Goal: Task Accomplishment & Management: Complete application form

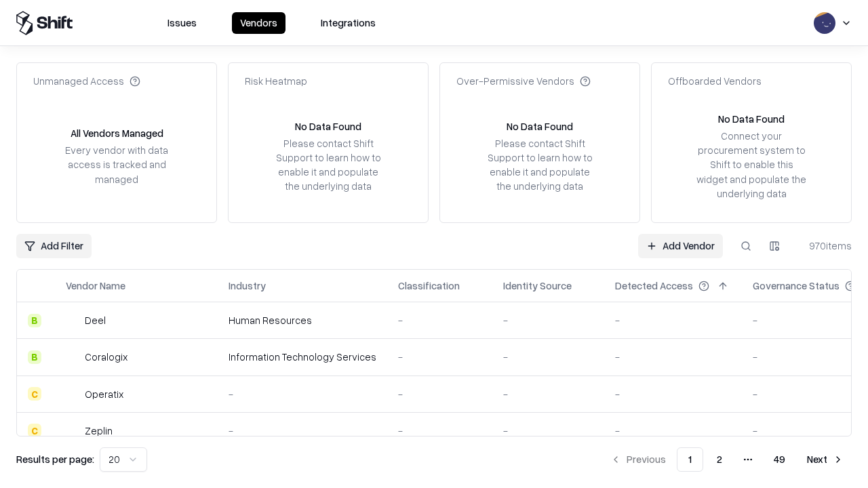
click at [680, 245] on link "Add Vendor" at bounding box center [680, 246] width 85 height 24
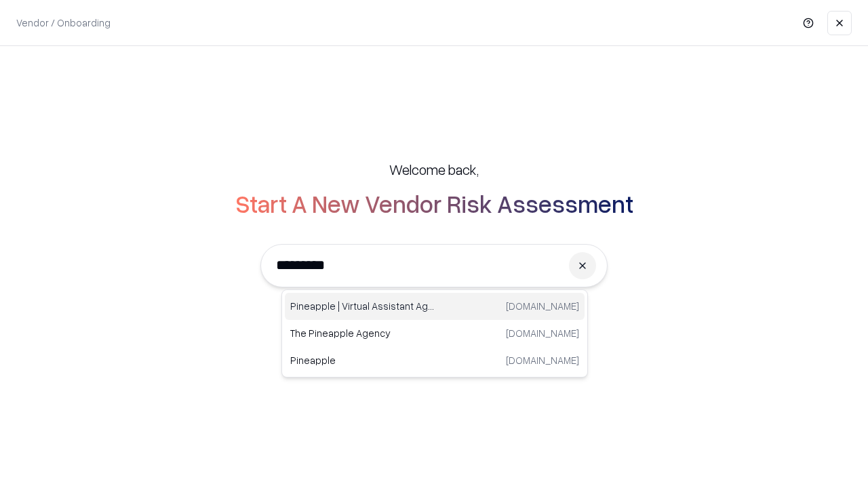
click at [435, 306] on div "Pineapple | Virtual Assistant Agency [DOMAIN_NAME]" at bounding box center [435, 306] width 300 height 27
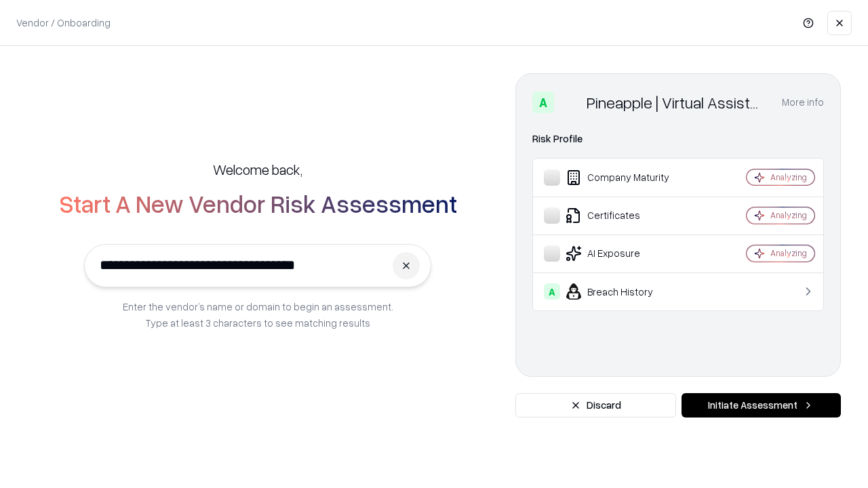
type input "**********"
click at [761, 405] on button "Initiate Assessment" at bounding box center [760, 405] width 159 height 24
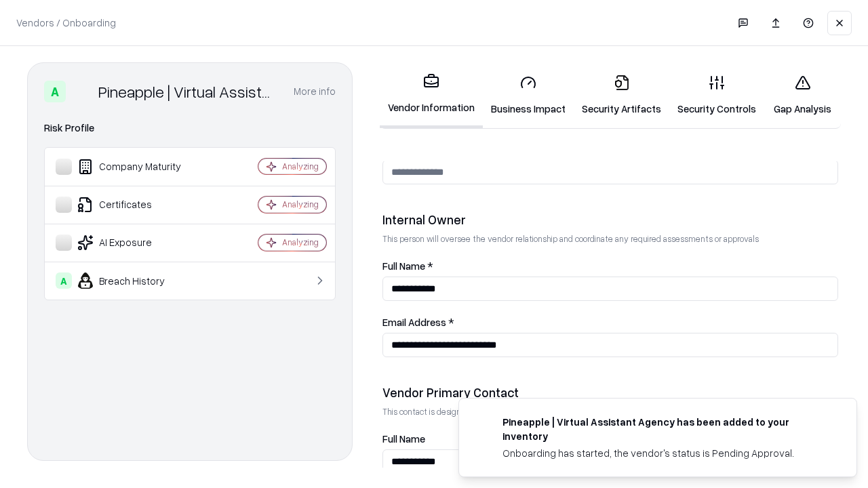
scroll to position [702, 0]
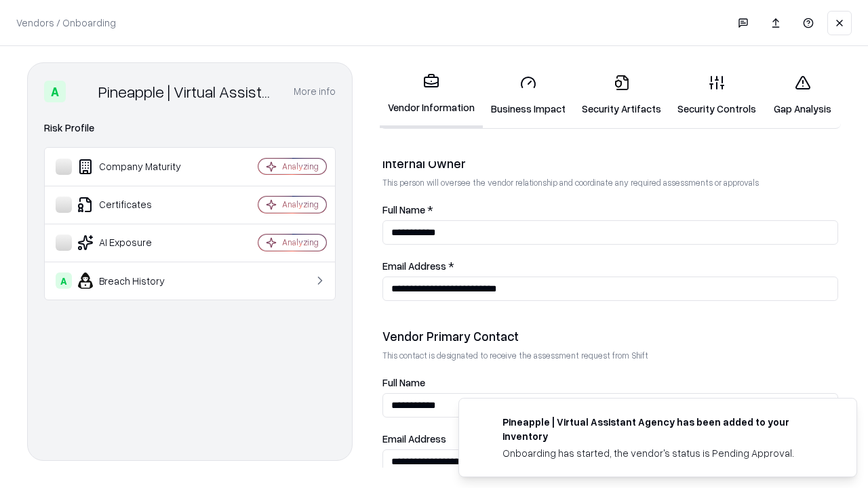
click at [528, 95] on link "Business Impact" at bounding box center [528, 95] width 91 height 63
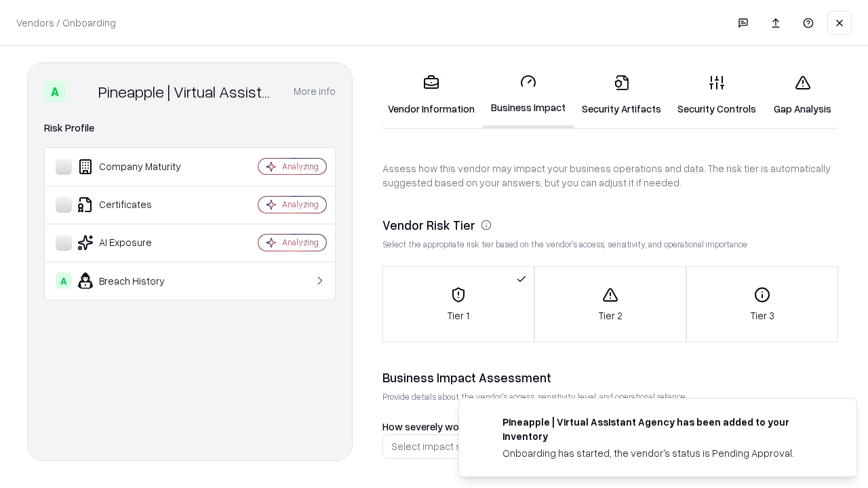
click at [621, 95] on link "Security Artifacts" at bounding box center [622, 95] width 96 height 63
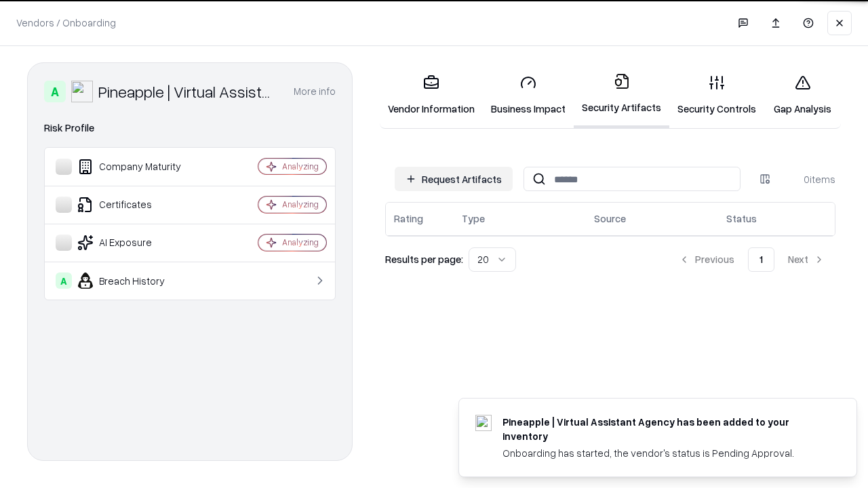
click at [454, 179] on button "Request Artifacts" at bounding box center [454, 179] width 118 height 24
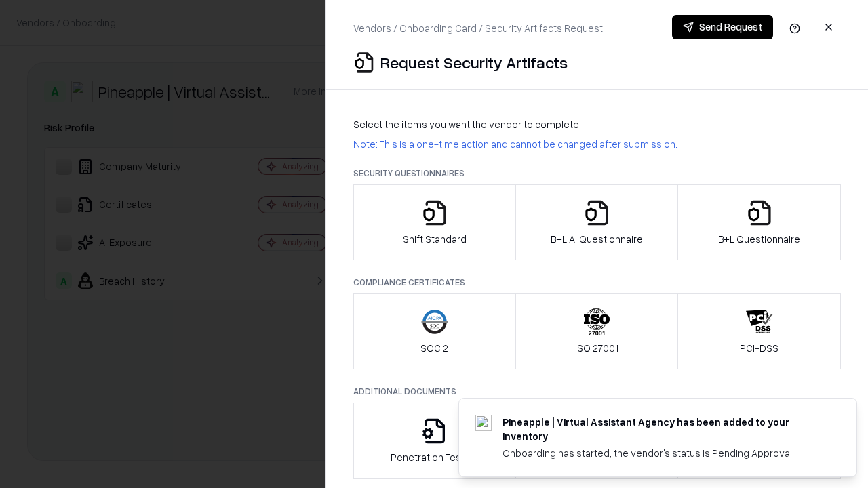
click at [434, 222] on icon "button" at bounding box center [434, 212] width 27 height 27
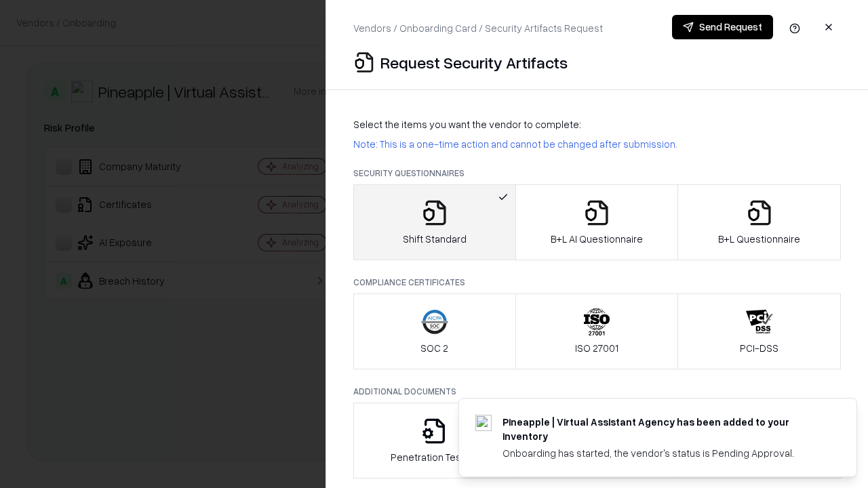
click at [722, 27] on button "Send Request" at bounding box center [722, 27] width 101 height 24
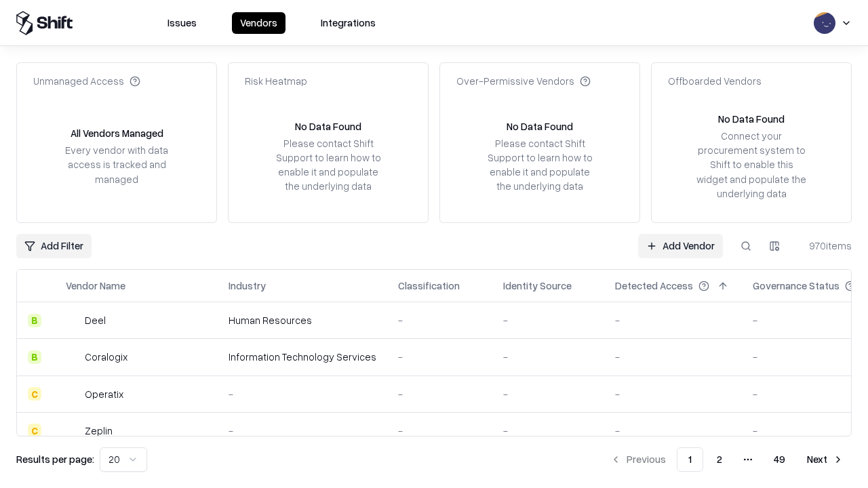
click at [746, 245] on button at bounding box center [746, 246] width 24 height 24
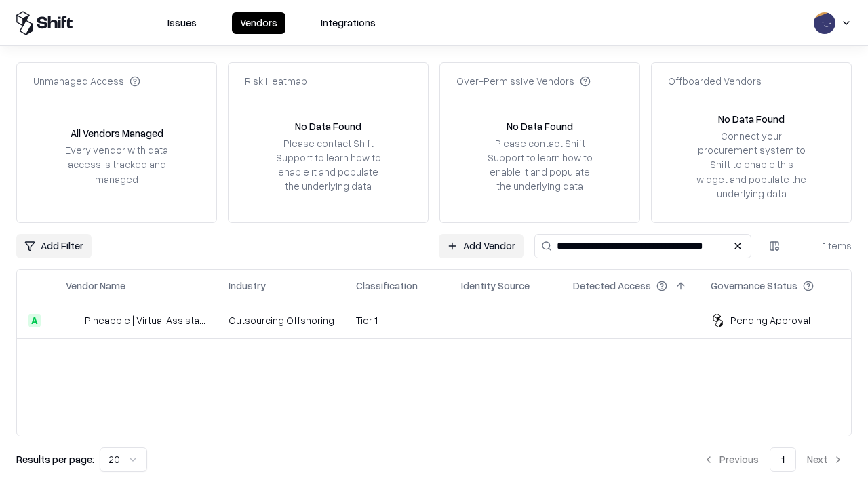
type input "**********"
click at [442, 320] on td "Tier 1" at bounding box center [397, 320] width 105 height 37
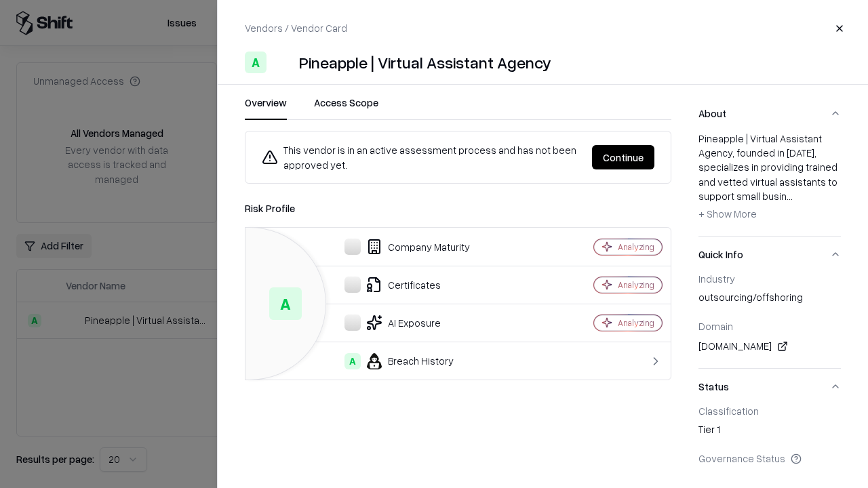
click at [623, 157] on button "Continue" at bounding box center [623, 157] width 62 height 24
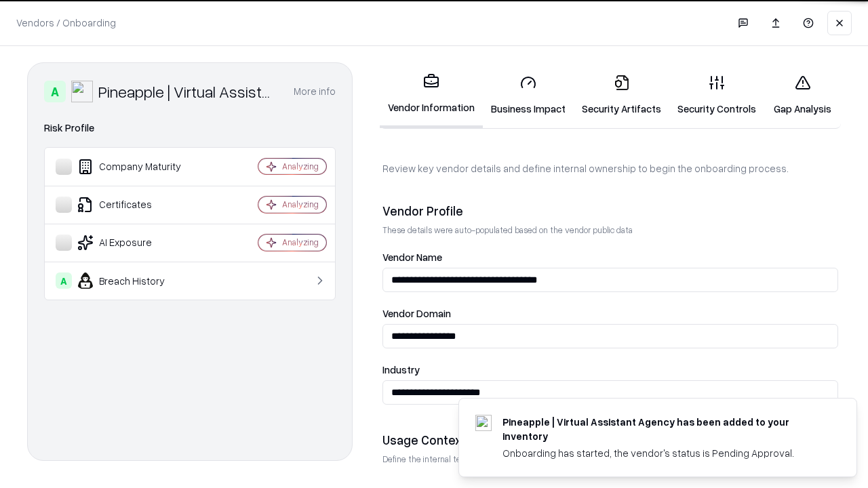
click at [621, 95] on link "Security Artifacts" at bounding box center [622, 95] width 96 height 63
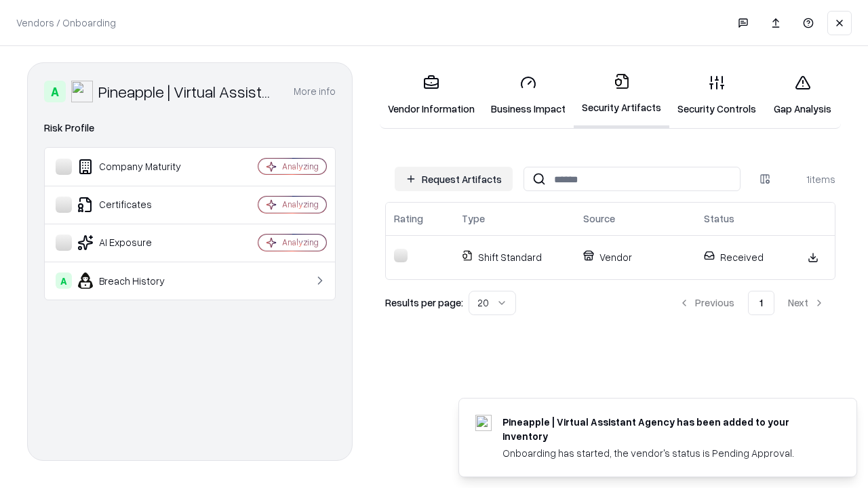
click at [802, 95] on link "Gap Analysis" at bounding box center [802, 95] width 77 height 63
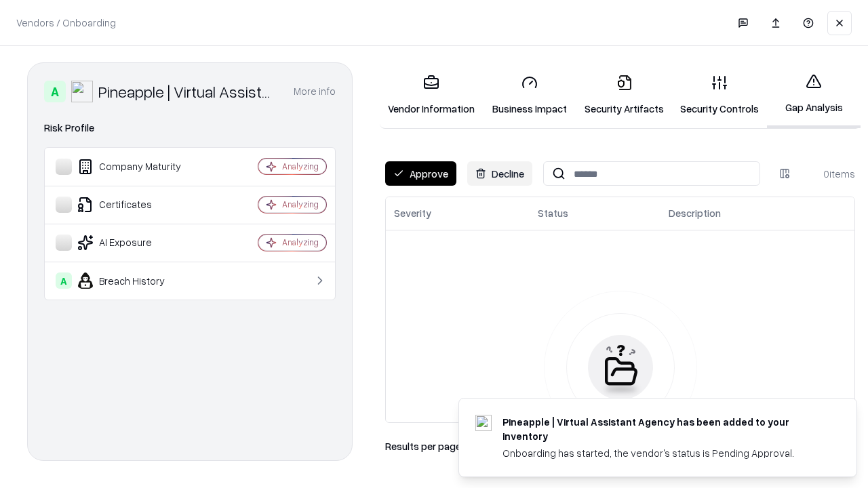
click at [420, 174] on button "Approve" at bounding box center [420, 173] width 71 height 24
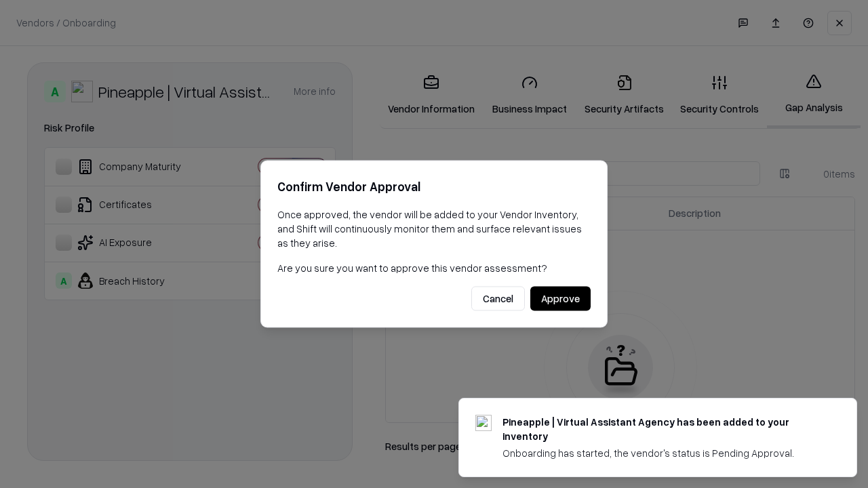
click at [560, 298] on button "Approve" at bounding box center [560, 299] width 60 height 24
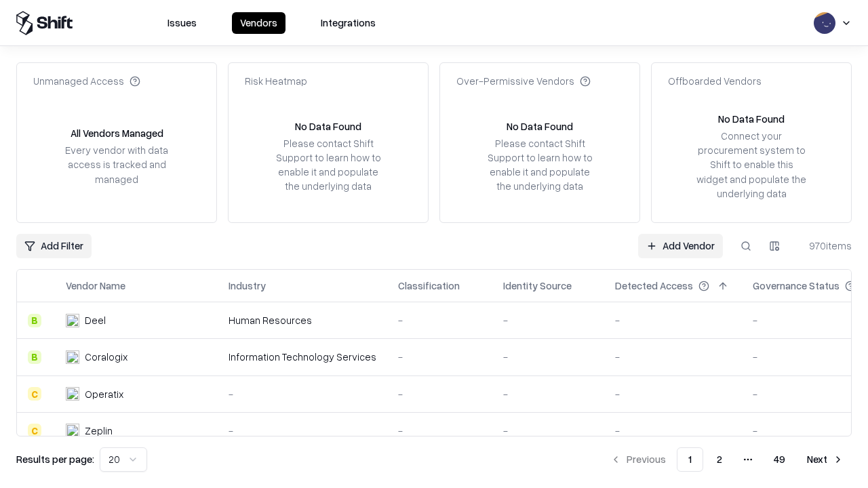
type input "**********"
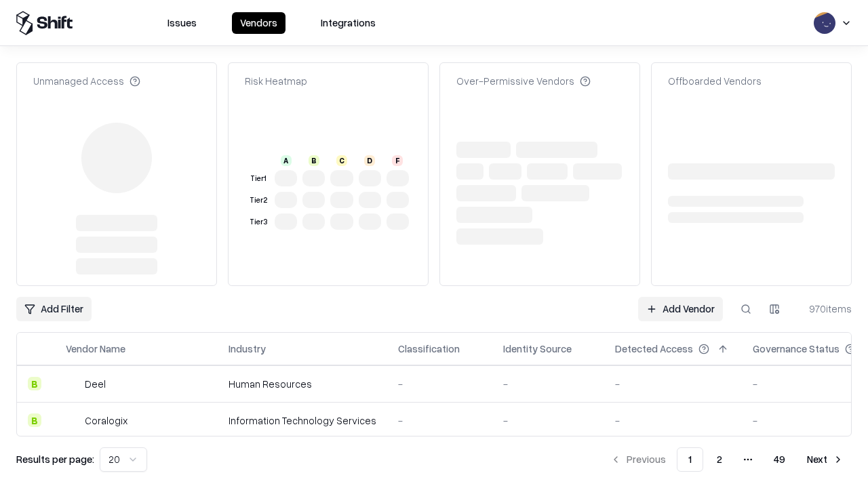
click at [680, 297] on link "Add Vendor" at bounding box center [680, 309] width 85 height 24
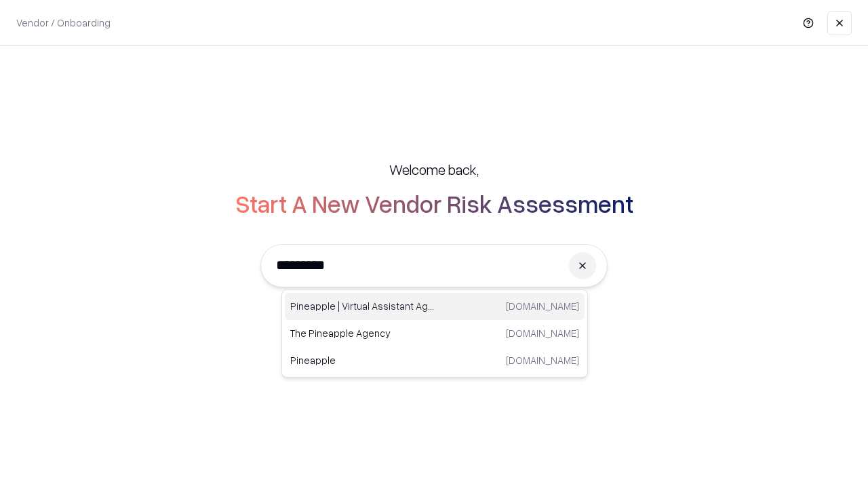
click at [435, 306] on div "Pineapple | Virtual Assistant Agency [DOMAIN_NAME]" at bounding box center [435, 306] width 300 height 27
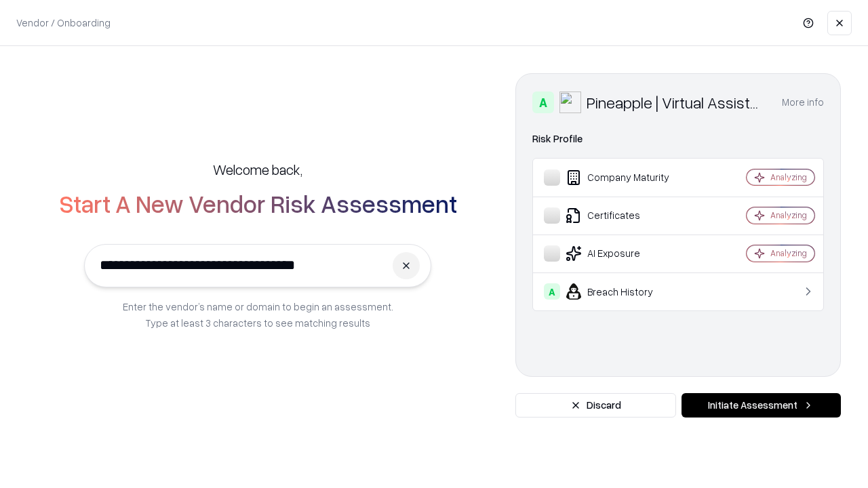
type input "**********"
click at [761, 405] on button "Initiate Assessment" at bounding box center [760, 405] width 159 height 24
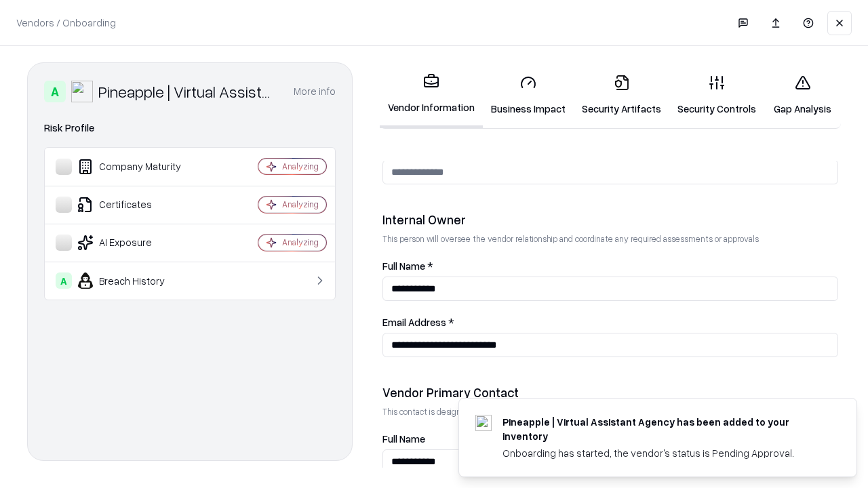
scroll to position [702, 0]
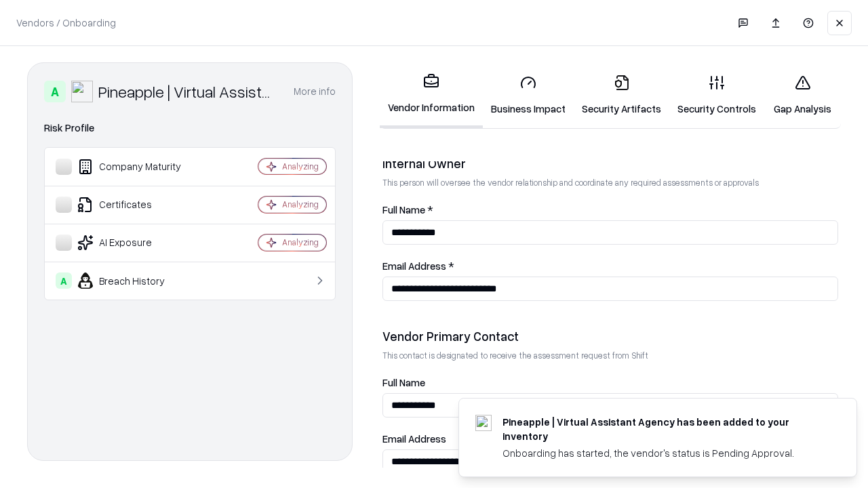
click at [802, 95] on link "Gap Analysis" at bounding box center [802, 95] width 77 height 63
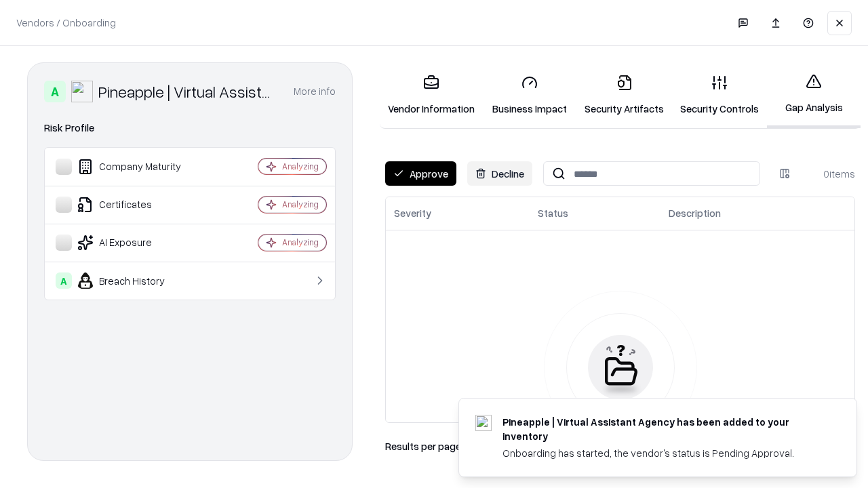
click at [420, 174] on button "Approve" at bounding box center [420, 173] width 71 height 24
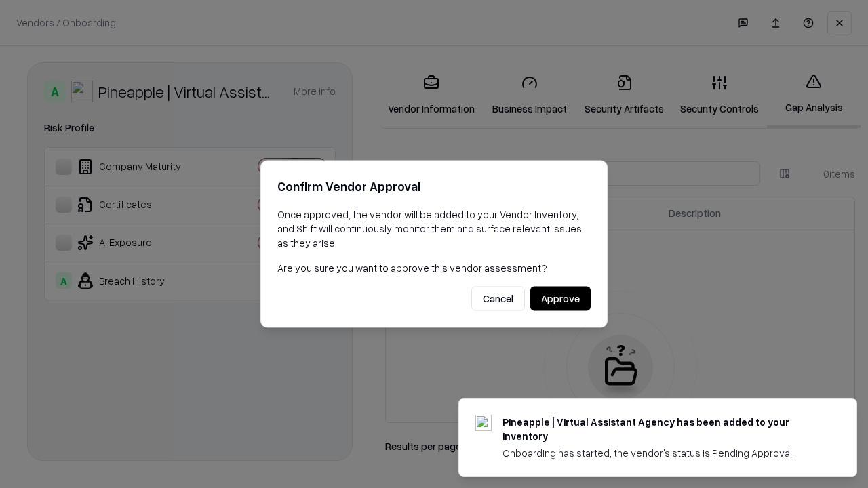
click at [560, 298] on button "Approve" at bounding box center [560, 299] width 60 height 24
